Goal: Find contact information: Find contact information

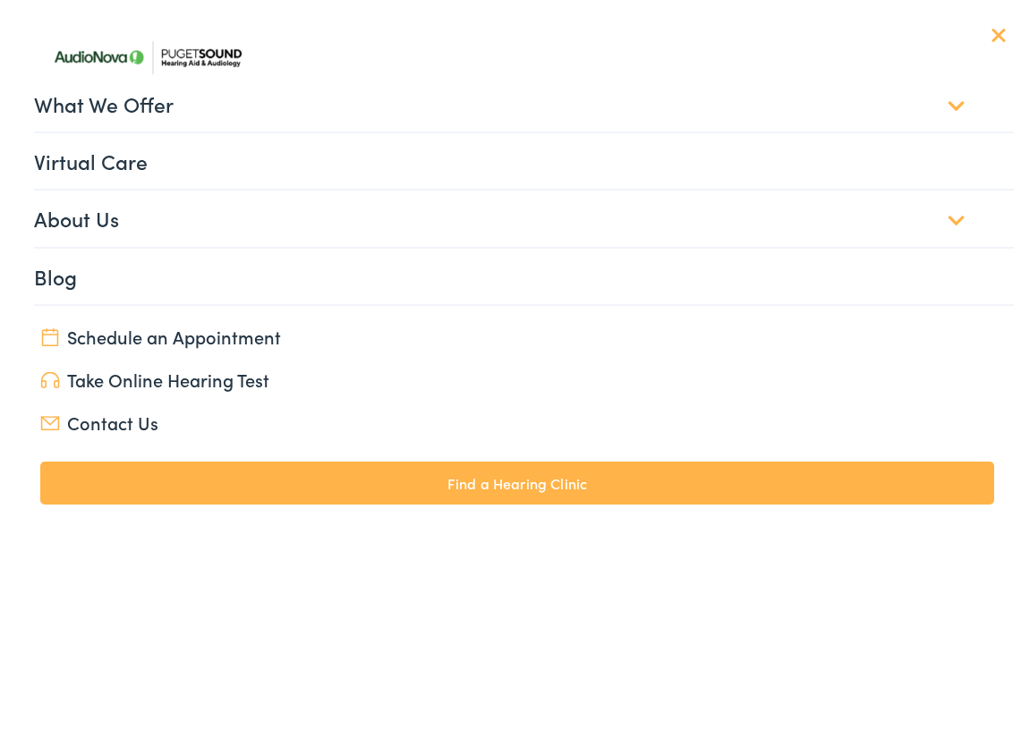
click at [934, 216] on link "About Us" at bounding box center [524, 213] width 980 height 55
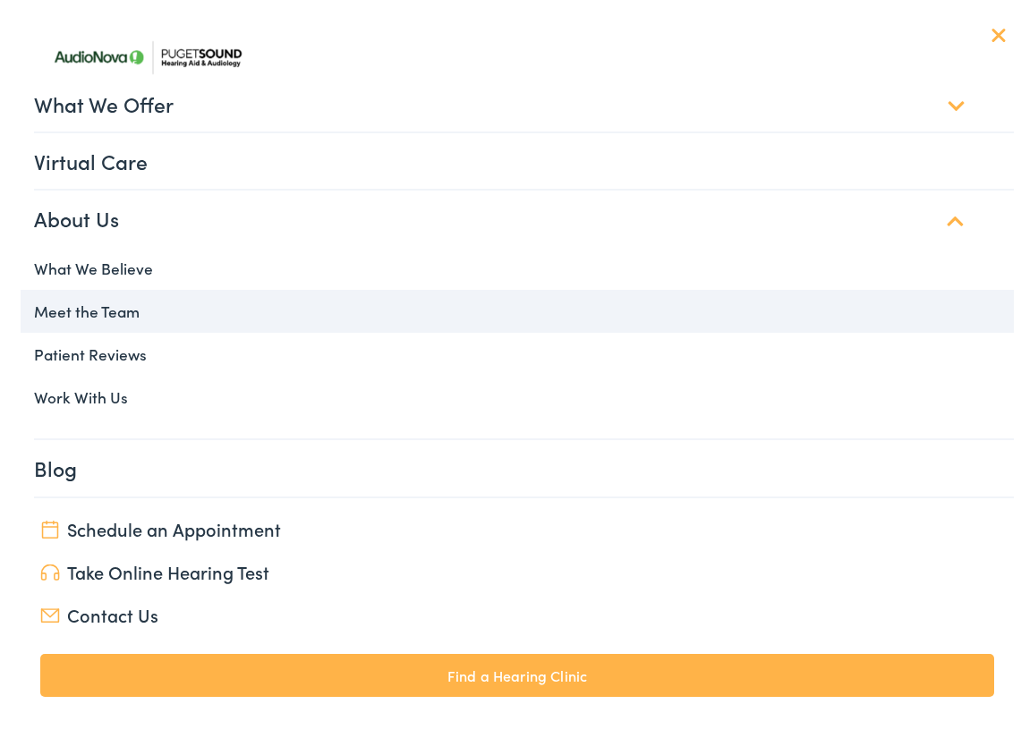
click at [109, 305] on link "Meet the Team" at bounding box center [517, 306] width 993 height 43
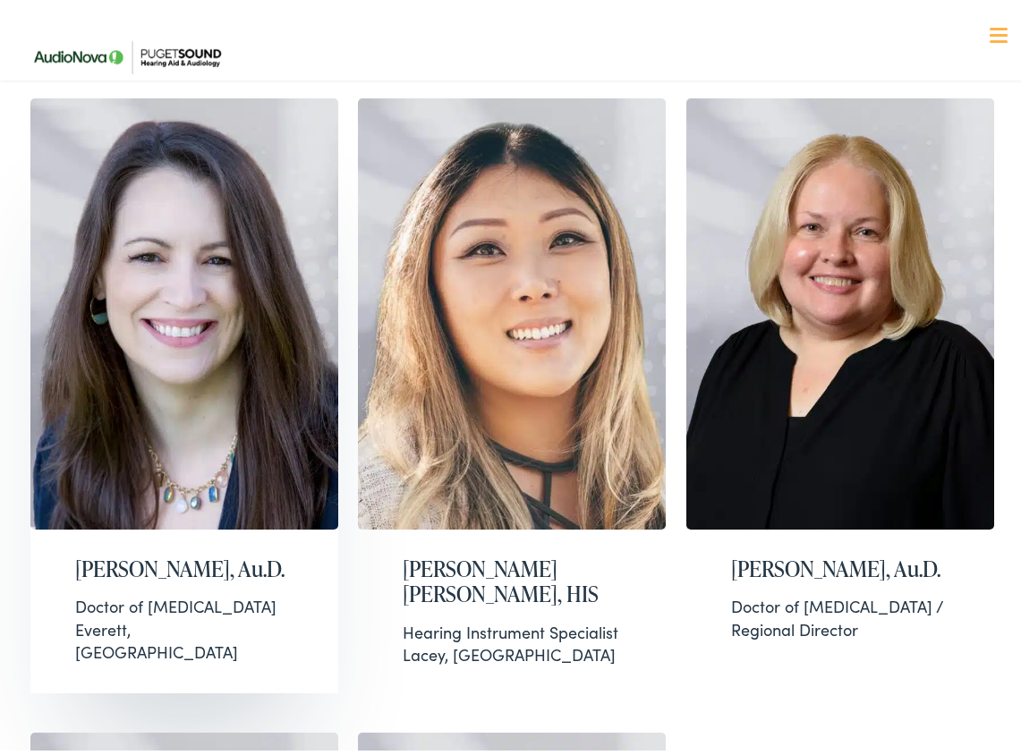
scroll to position [2292, 0]
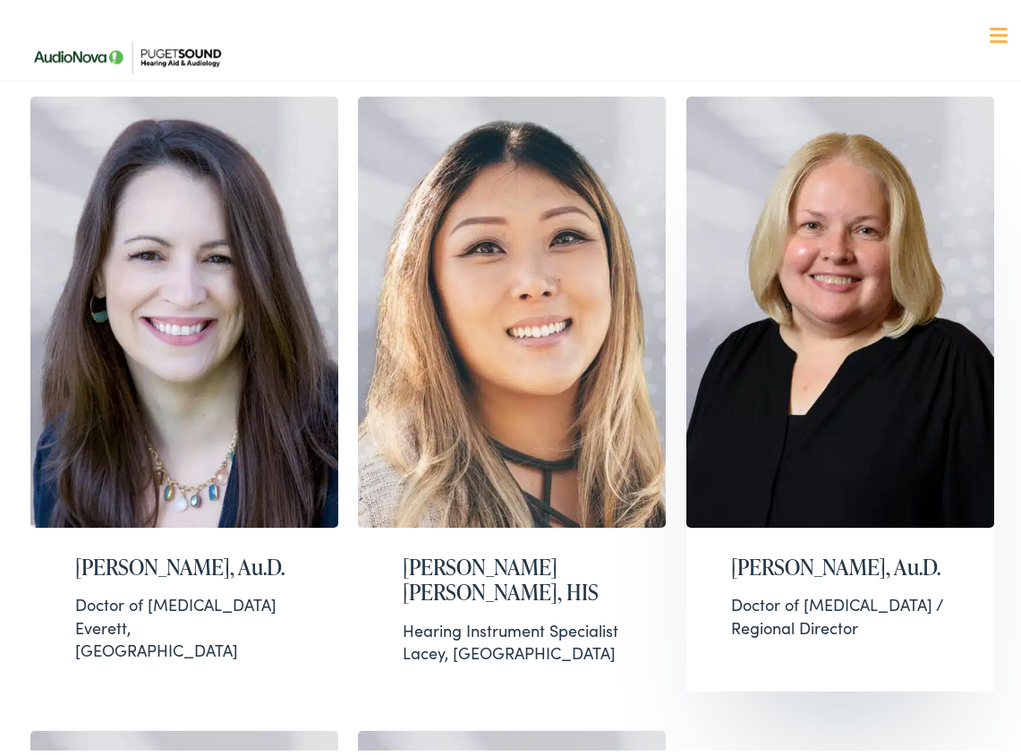
click at [814, 454] on img at bounding box center [840, 307] width 308 height 431
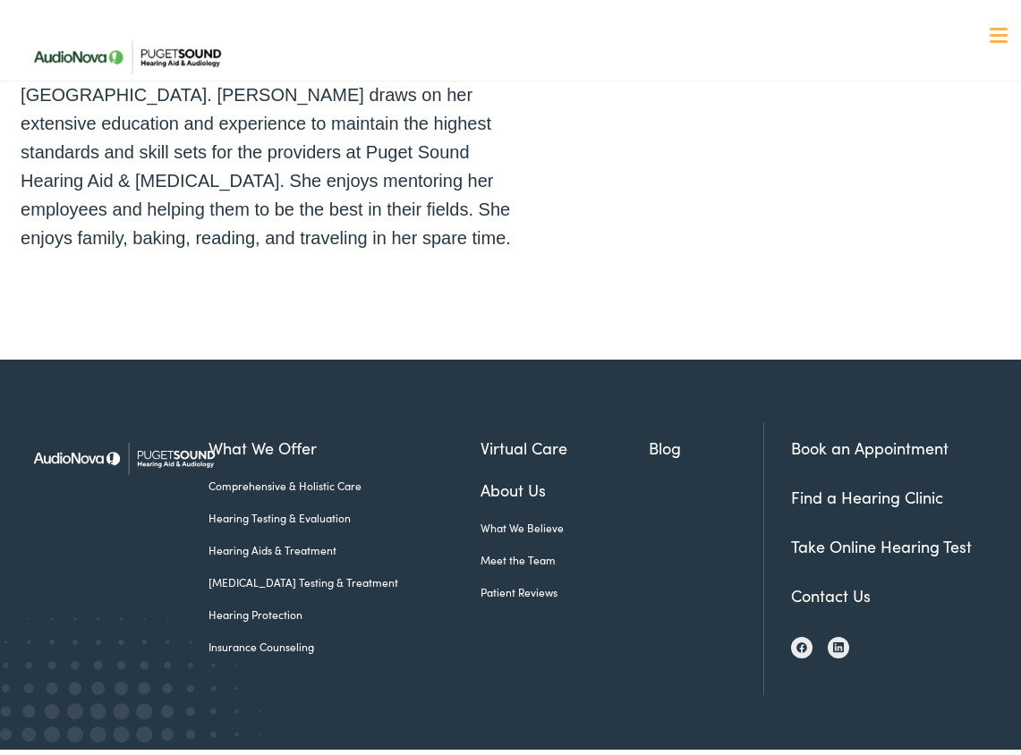
scroll to position [674, 0]
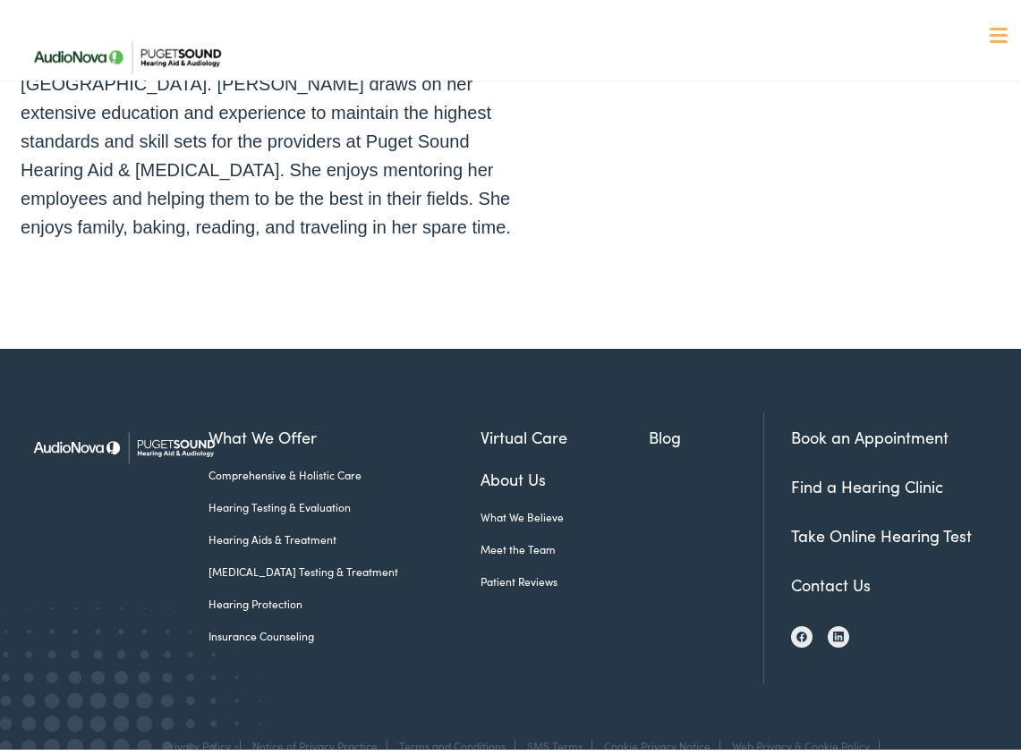
click at [806, 569] on link "Contact Us" at bounding box center [831, 580] width 80 height 22
